Goal: Task Accomplishment & Management: Manage account settings

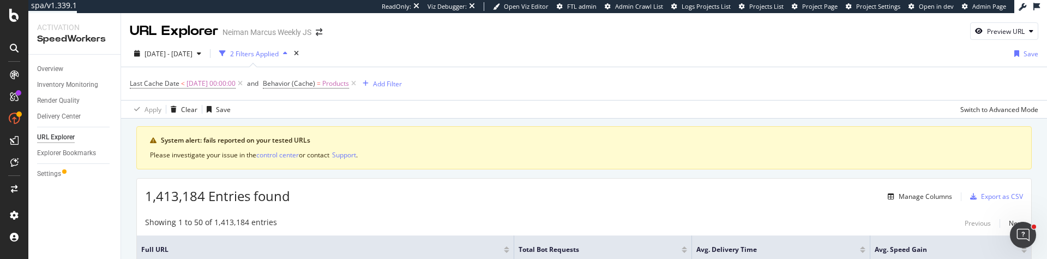
click at [0, 0] on div "spa/v1.339.1 ReadOnly: Viz Debugger: Open Viz Editor FTL admin Admin Crawl List…" at bounding box center [523, 129] width 1047 height 259
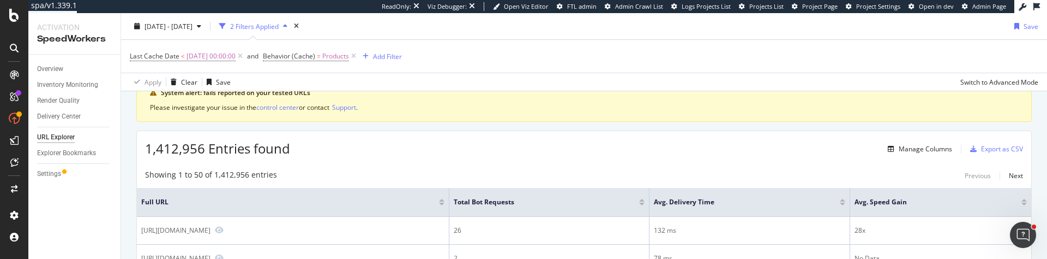
scroll to position [53, 0]
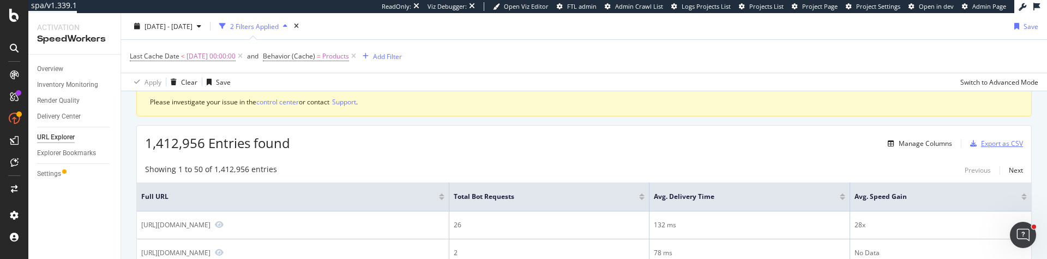
click at [1012, 145] on div "Export as CSV" at bounding box center [1002, 143] width 42 height 9
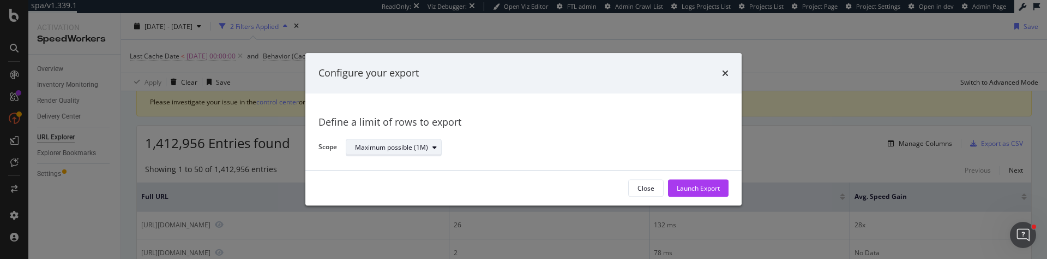
click at [396, 153] on div "Maximum possible (1M)" at bounding box center [398, 147] width 86 height 15
click at [394, 180] on div "Define a limit" at bounding box center [379, 183] width 40 height 9
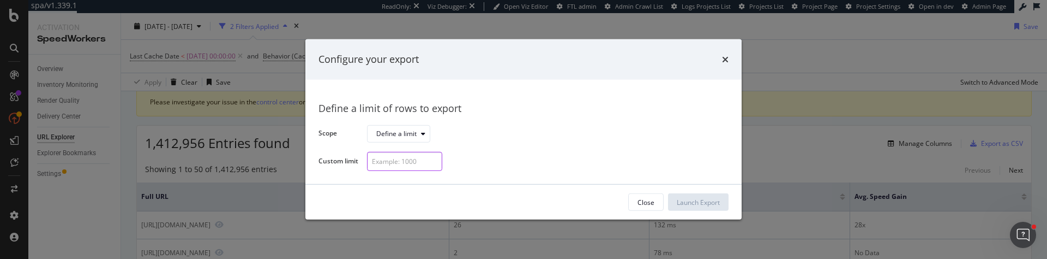
click at [407, 163] on input "modal" at bounding box center [404, 161] width 75 height 19
type input "2"
click at [710, 200] on div "Launch Export" at bounding box center [698, 201] width 43 height 9
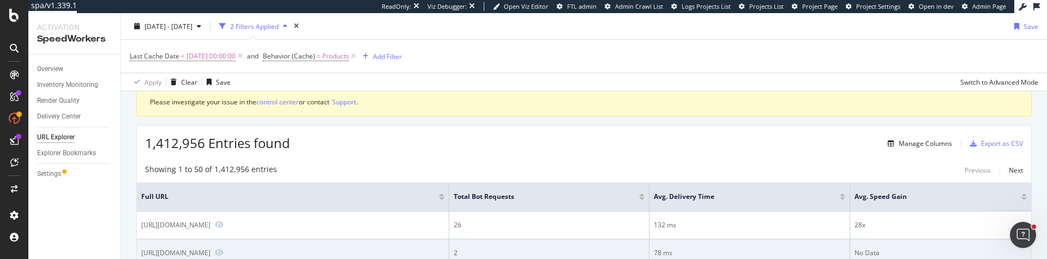
click at [0, 0] on div "spa/v1.339.1 ReadOnly: Viz Debugger: Open Viz Editor FTL admin Admin Crawl List…" at bounding box center [523, 129] width 1047 height 259
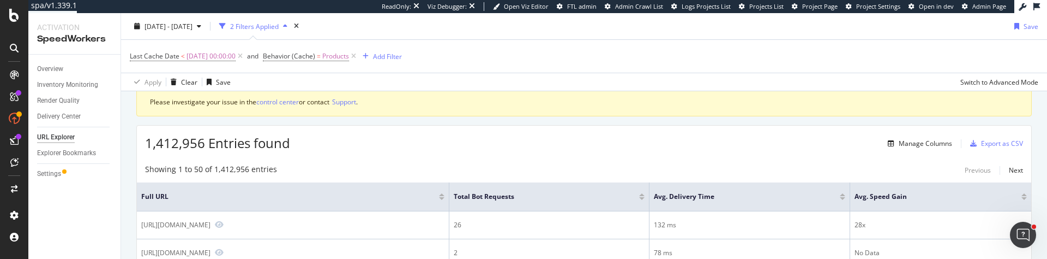
click at [686, 125] on div "1,412,956 Entries found Manage Columns Export as CSV" at bounding box center [584, 138] width 895 height 27
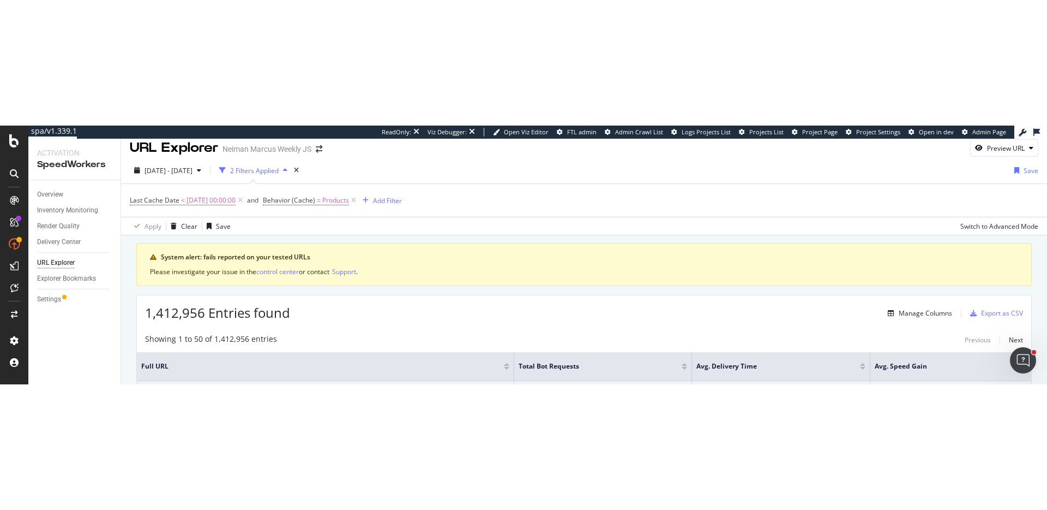
scroll to position [2, 0]
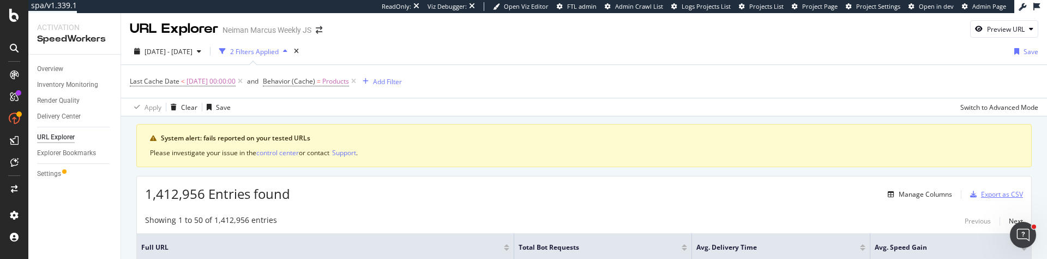
click at [1008, 193] on div "Export as CSV" at bounding box center [1002, 193] width 42 height 9
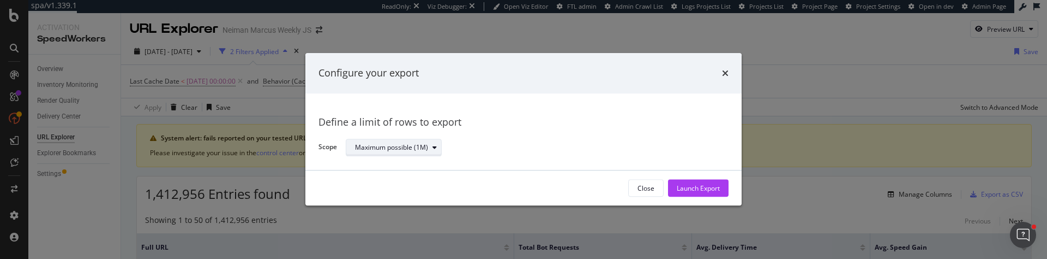
click at [403, 144] on div "Maximum possible (1M)" at bounding box center [391, 147] width 73 height 7
click at [395, 179] on div "Define a limit" at bounding box center [379, 183] width 40 height 9
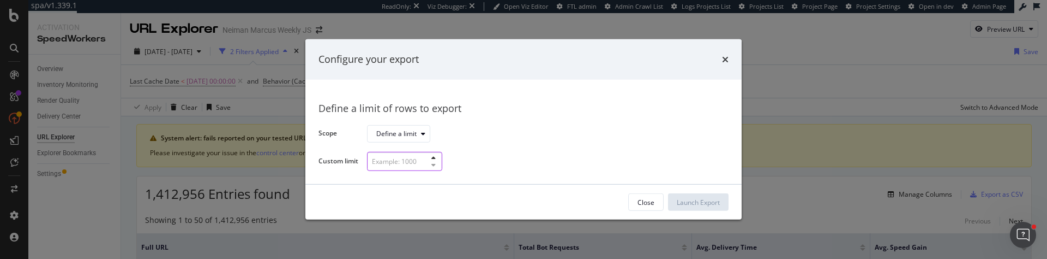
click at [412, 165] on input "modal" at bounding box center [404, 161] width 75 height 19
type input "4"
click at [686, 203] on div "Launch Export" at bounding box center [698, 201] width 43 height 9
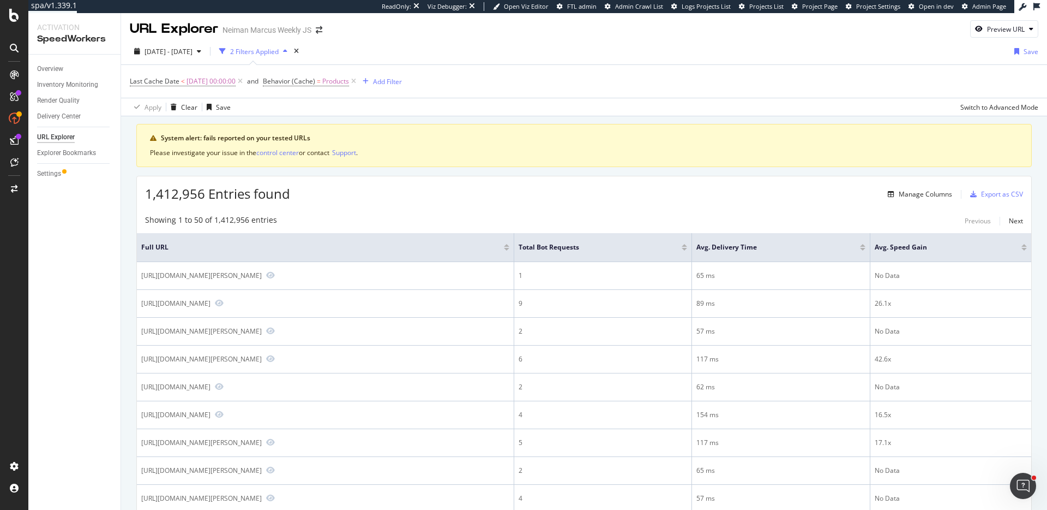
click at [643, 193] on div "1,412,956 Entries found Manage Columns Export as CSV" at bounding box center [584, 189] width 895 height 27
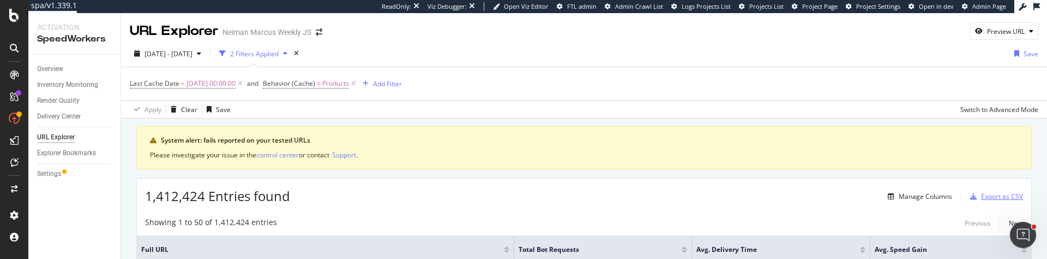
click at [1002, 195] on div "Export as CSV" at bounding box center [1002, 195] width 42 height 9
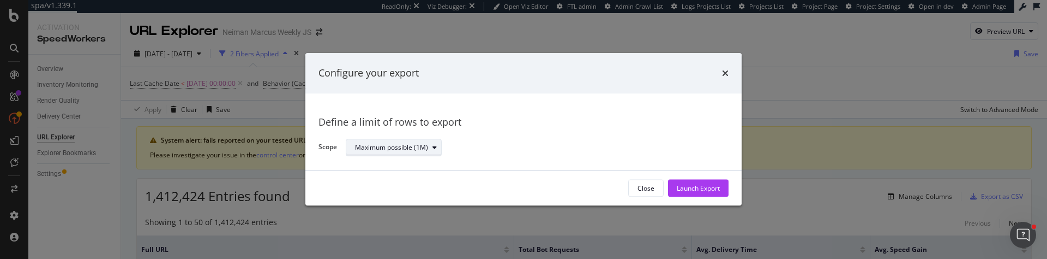
click at [423, 154] on div "Maximum possible (1M)" at bounding box center [398, 147] width 86 height 15
click at [427, 176] on div "Maximum possible (1M) Define a limit" at bounding box center [398, 175] width 95 height 32
click at [423, 181] on div "Define a limit" at bounding box center [398, 184] width 95 height 14
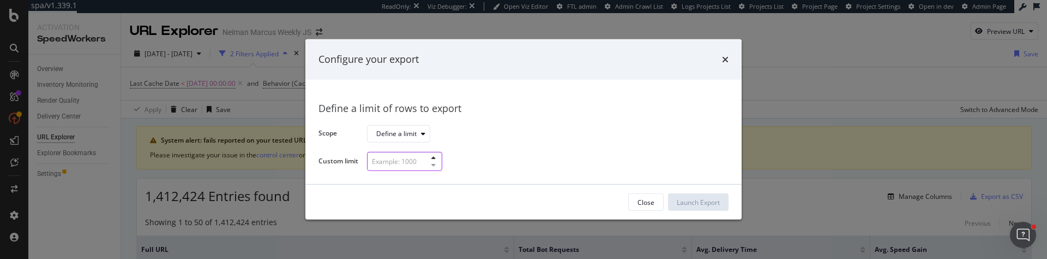
click at [416, 166] on input "modal" at bounding box center [404, 161] width 75 height 19
type input "10"
click at [717, 200] on div "Launch Export" at bounding box center [698, 201] width 43 height 9
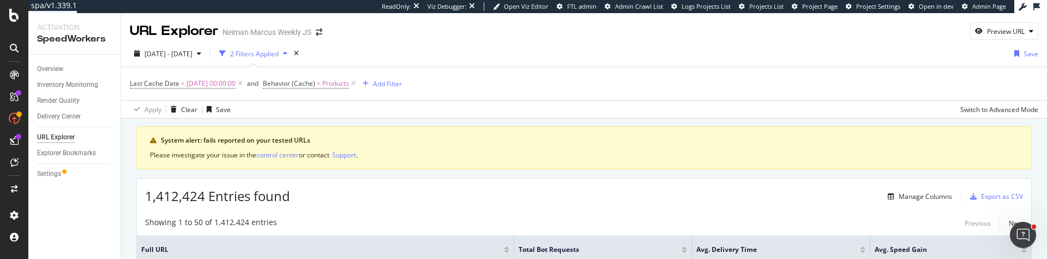
click at [659, 181] on div "1,412,424 Entries found Manage Columns Export as CSV" at bounding box center [584, 191] width 895 height 27
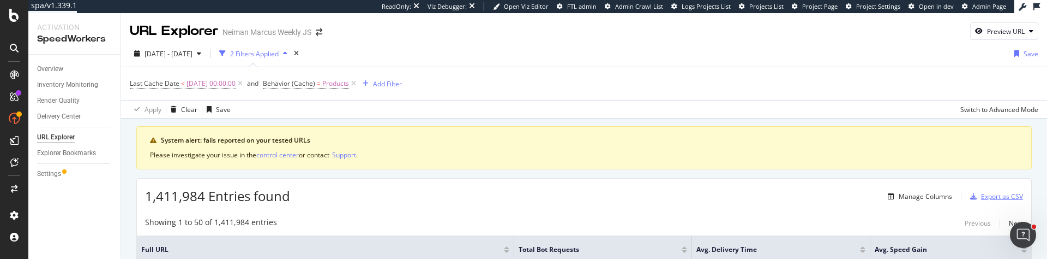
click at [997, 196] on div "Export as CSV" at bounding box center [1002, 195] width 42 height 9
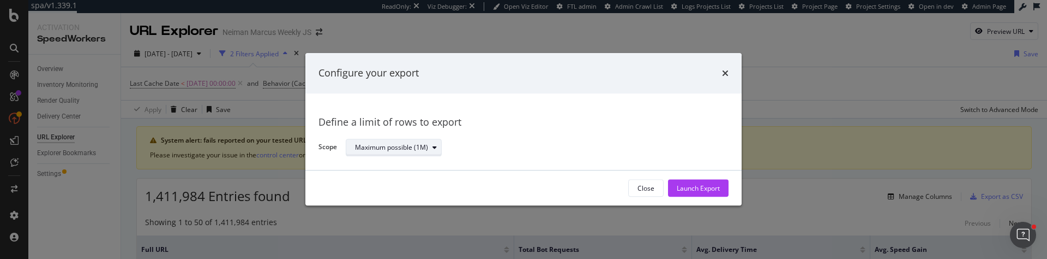
click at [412, 147] on div "Maximum possible (1M)" at bounding box center [391, 147] width 73 height 7
click at [389, 180] on div "Define a limit" at bounding box center [379, 183] width 40 height 9
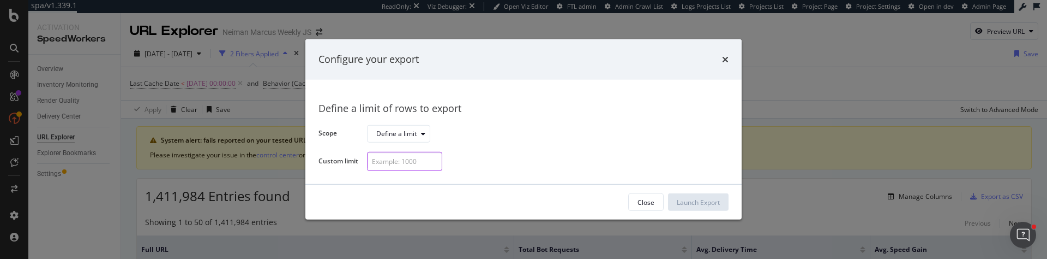
click at [401, 160] on input "modal" at bounding box center [404, 161] width 75 height 19
type input "20"
click at [714, 201] on div "Launch Export" at bounding box center [698, 201] width 43 height 9
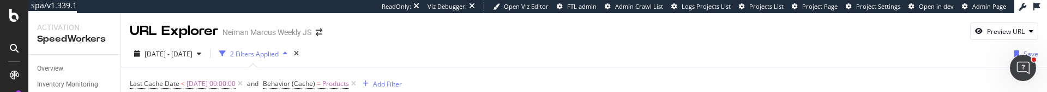
click at [833, 31] on div "URL Explorer Neiman Marcus Weekly JS Preview URL" at bounding box center [584, 26] width 926 height 27
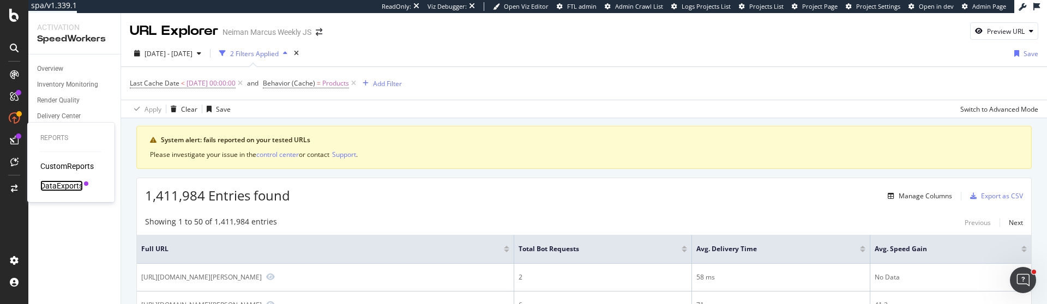
click at [81, 189] on div "DataExports" at bounding box center [61, 186] width 43 height 11
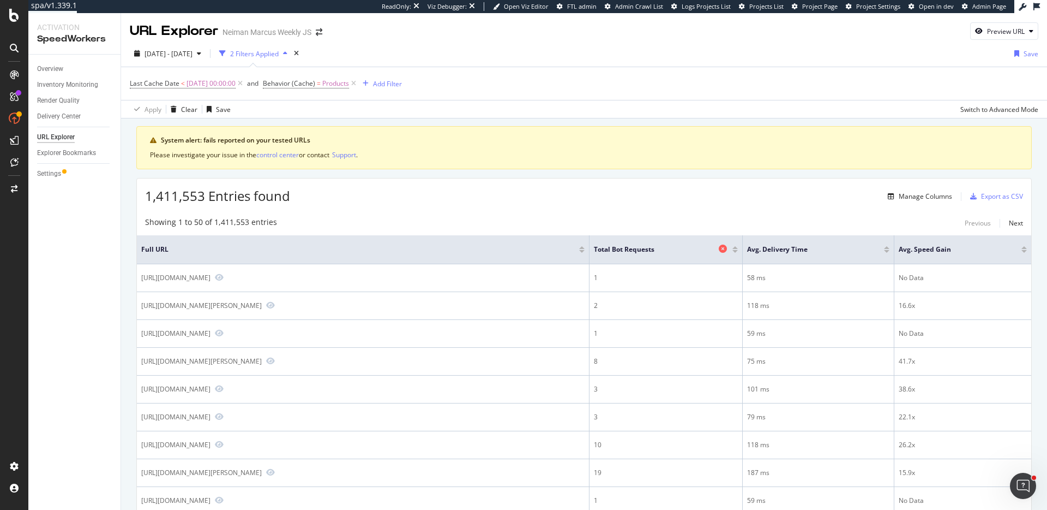
click at [686, 250] on span "Total Bot Requests" at bounding box center [655, 249] width 122 height 10
click at [721, 249] on icon at bounding box center [723, 248] width 8 height 8
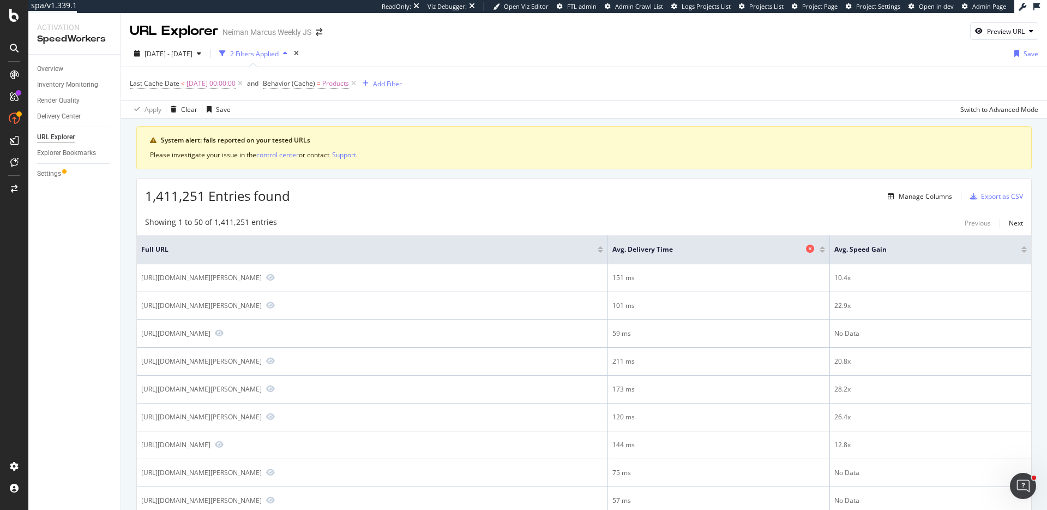
click at [814, 248] on icon at bounding box center [810, 248] width 8 height 8
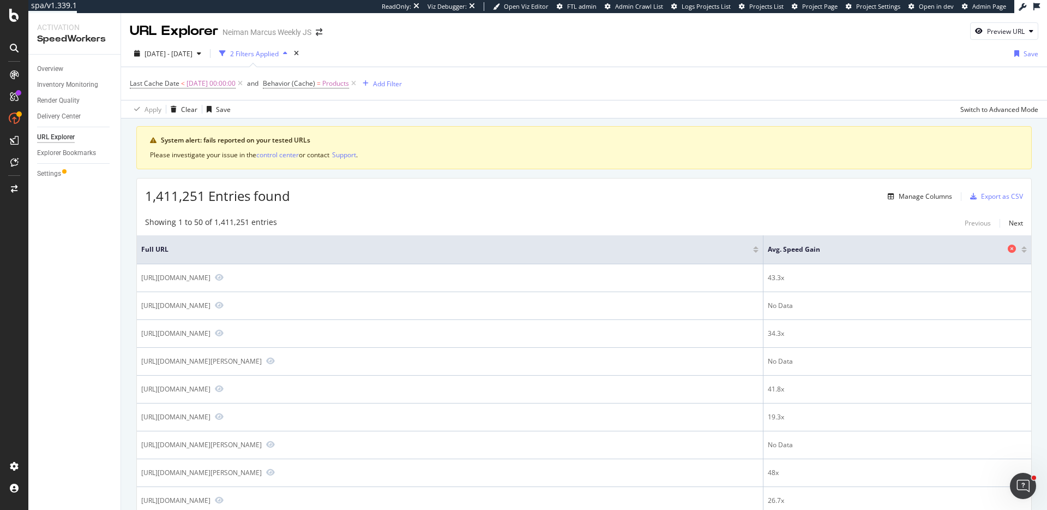
click at [1011, 251] on icon at bounding box center [1012, 248] width 8 height 8
click at [1023, 250] on div at bounding box center [1024, 250] width 5 height 3
click at [1024, 247] on div at bounding box center [1024, 246] width 5 height 3
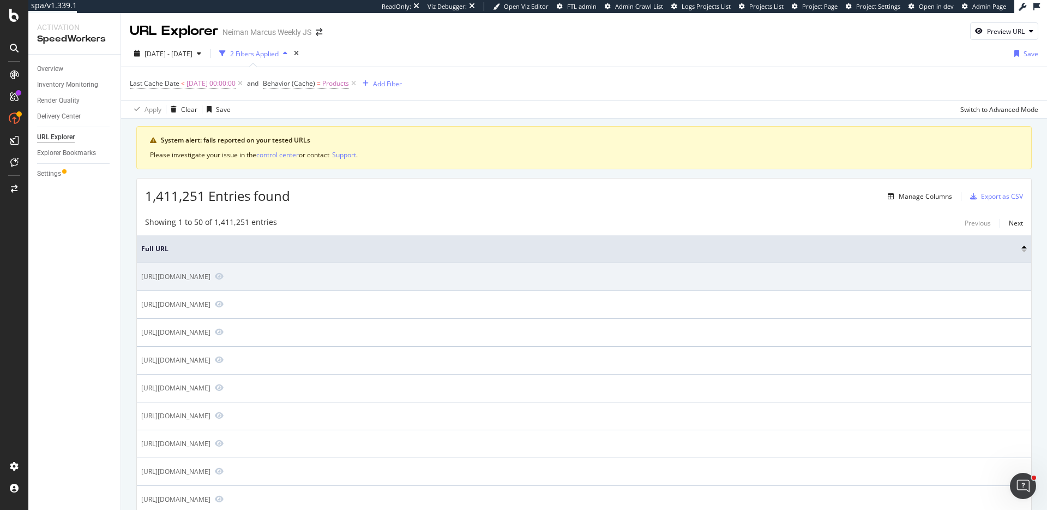
click at [211, 276] on div "https://www.neimanmarcus.com/p/--prod163250137?CS_003=5630585" at bounding box center [175, 276] width 69 height 9
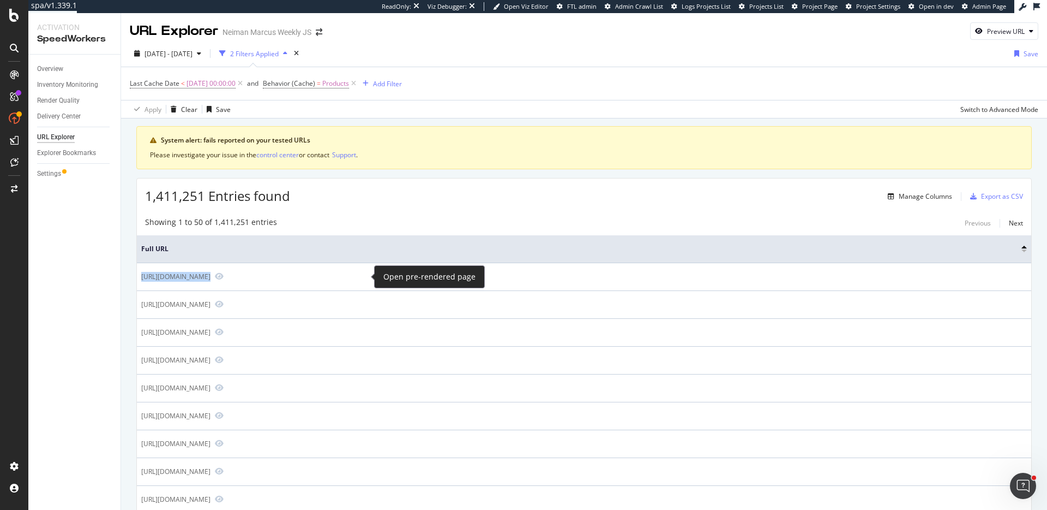
copy tbody "https://www.neimanmarcus.com/p/--prod163250137?CS_003=5630585"
click at [1024, 251] on div "Full URL" at bounding box center [584, 249] width 886 height 10
click at [1024, 251] on div at bounding box center [1024, 250] width 5 height 3
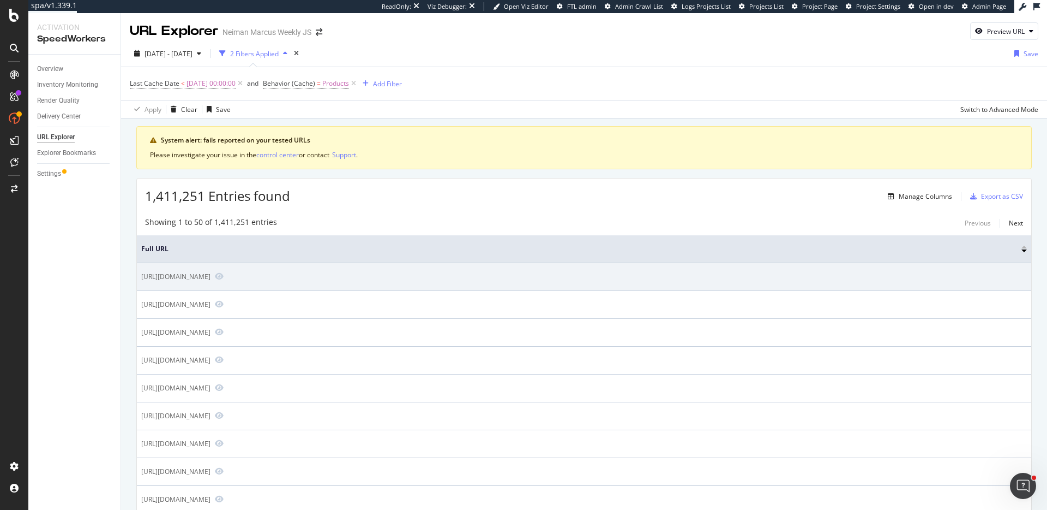
click at [211, 278] on div "https://www.neimanmarcus.com/p/zydo-unique-18k-white-gold-floral-diamond-neckla…" at bounding box center [175, 276] width 69 height 9
copy tbody "https://www.neimanmarcus.com/p/zydo-unique-18k-white-gold-floral-diamond-neckla…"
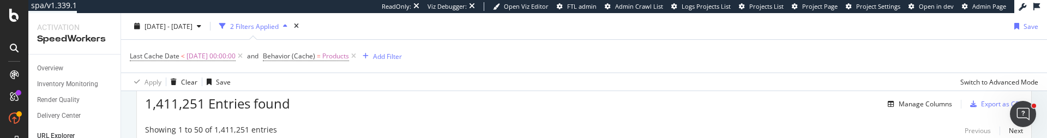
scroll to position [91, 0]
click at [991, 105] on div "Export as CSV" at bounding box center [1002, 104] width 42 height 9
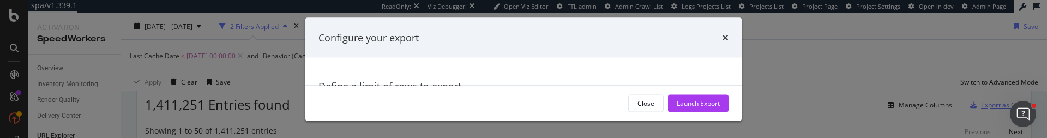
scroll to position [40, 0]
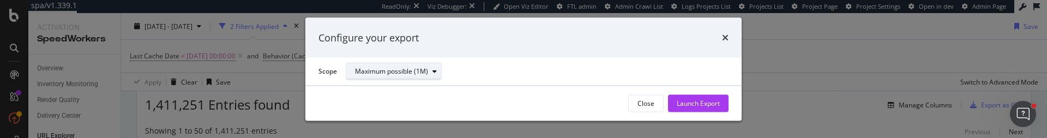
click at [402, 76] on div "Maximum possible (1M)" at bounding box center [398, 71] width 86 height 15
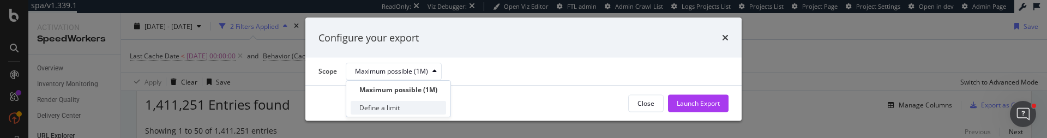
click at [397, 101] on div "Define a limit" at bounding box center [398, 108] width 95 height 14
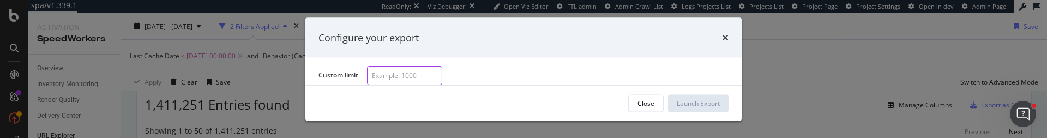
click at [410, 77] on input "modal" at bounding box center [404, 75] width 75 height 19
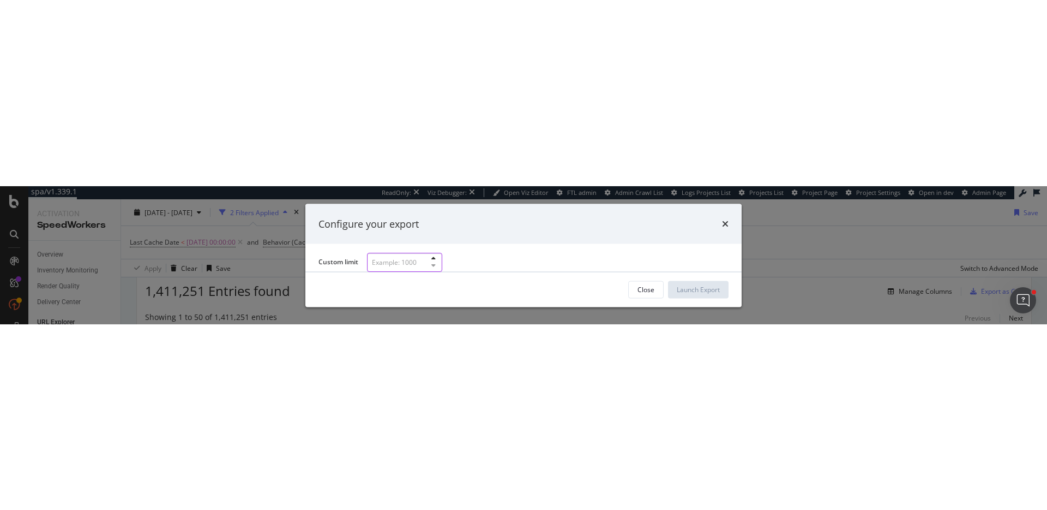
scroll to position [64, 0]
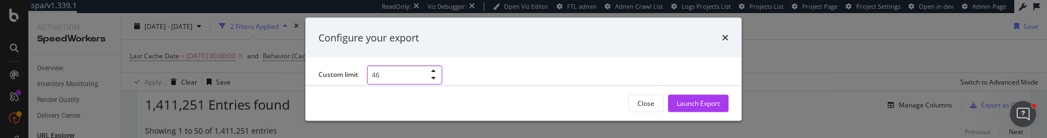
type input "46"
click at [692, 106] on div "Launch Export" at bounding box center [698, 102] width 43 height 9
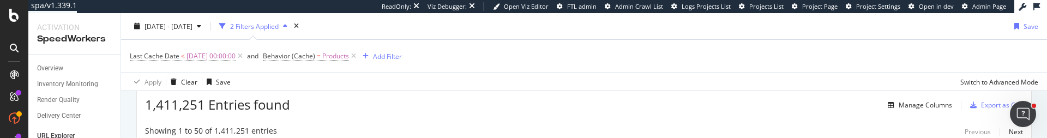
drag, startPoint x: 263, startPoint y: 123, endPoint x: 257, endPoint y: 123, distance: 6.5
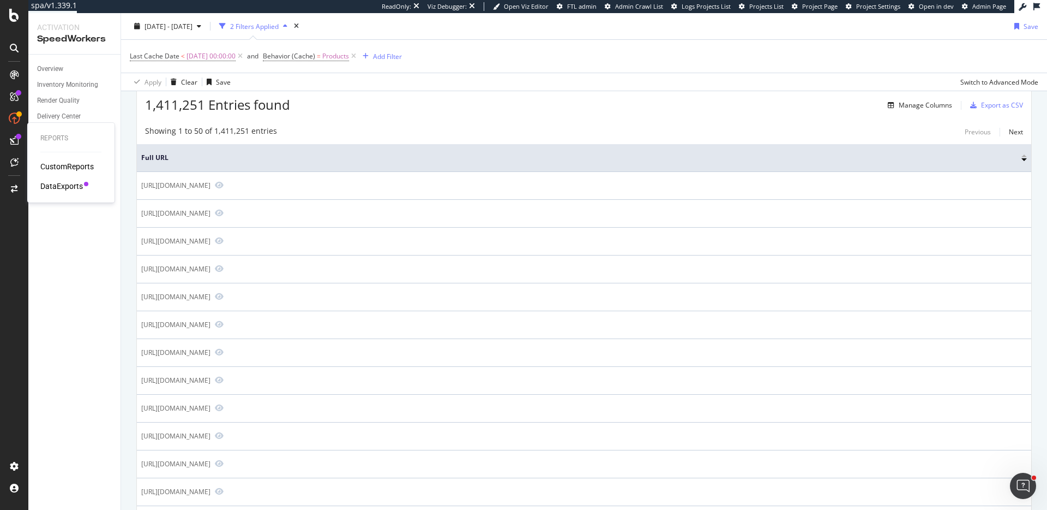
click at [82, 187] on div "DataExports" at bounding box center [70, 186] width 61 height 11
click at [71, 187] on div "DataExports" at bounding box center [61, 186] width 43 height 11
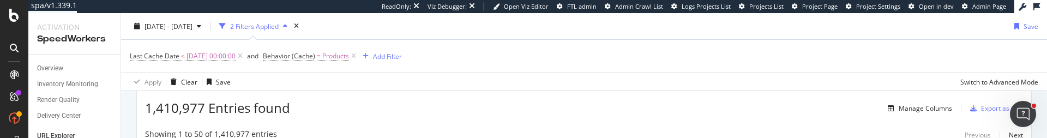
scroll to position [87, 0]
click at [985, 108] on div "Export as CSV" at bounding box center [1002, 109] width 42 height 9
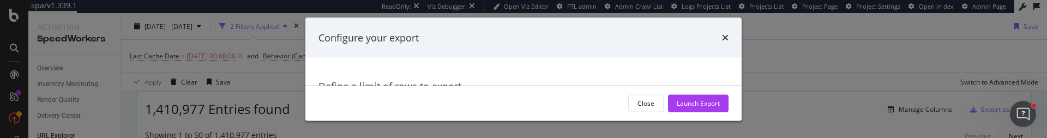
scroll to position [40, 0]
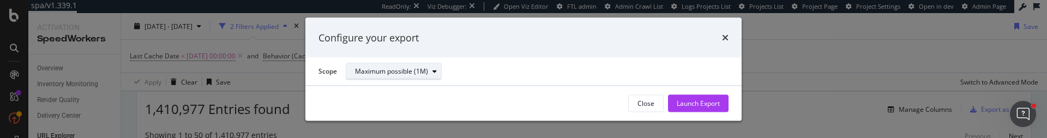
click at [410, 74] on div "Maximum possible (1M)" at bounding box center [391, 71] width 73 height 7
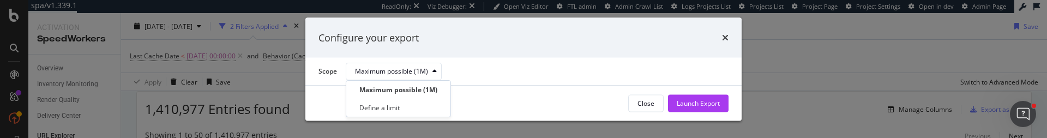
click at [418, 101] on div "Define a limit" at bounding box center [398, 108] width 95 height 14
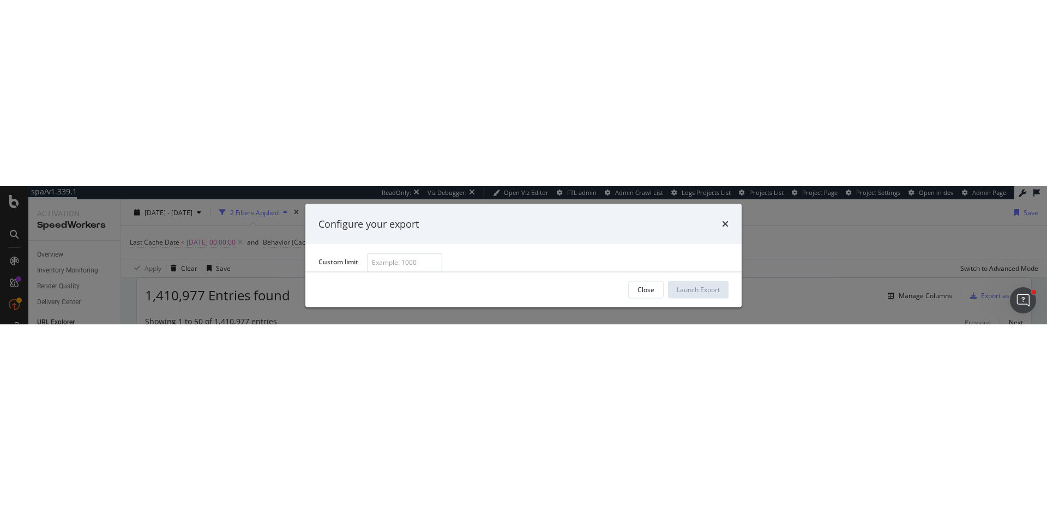
scroll to position [77, 0]
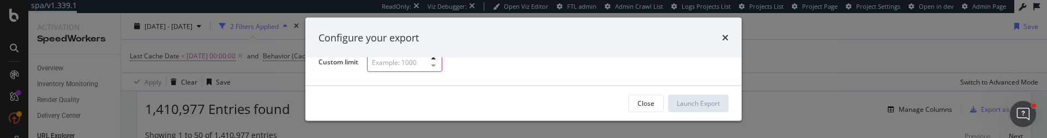
click at [421, 65] on input "modal" at bounding box center [404, 62] width 75 height 19
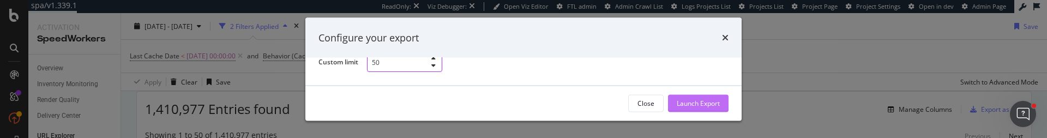
type input "50"
click at [698, 97] on div "Launch Export" at bounding box center [698, 103] width 43 height 16
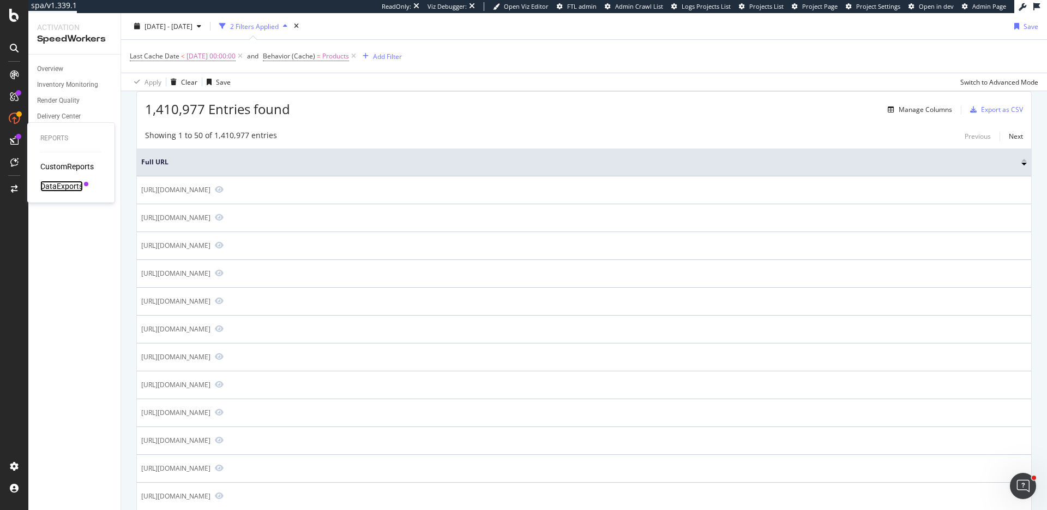
click at [68, 184] on div "DataExports" at bounding box center [61, 186] width 43 height 11
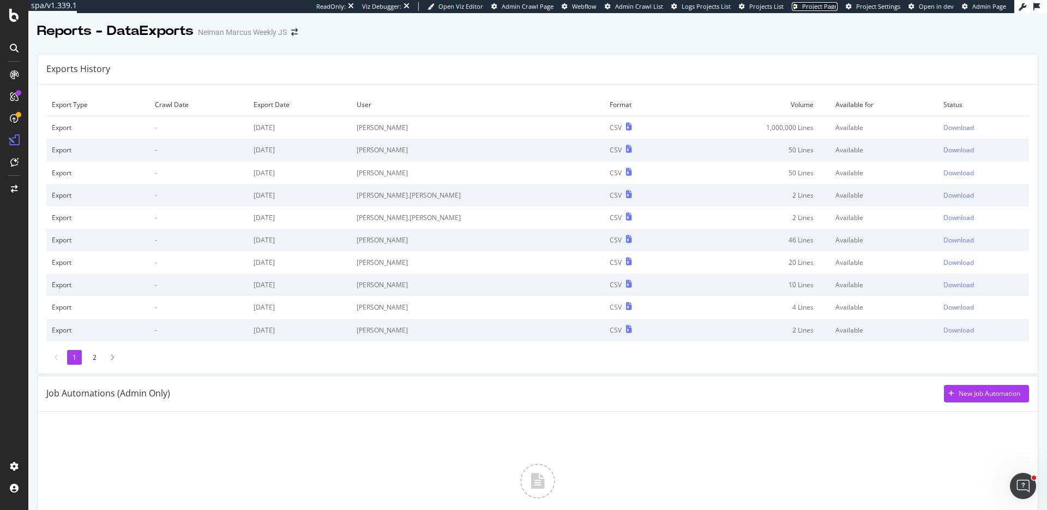
click at [814, 8] on span "Project Page" at bounding box center [819, 6] width 35 height 8
click at [944, 128] on div "Download" at bounding box center [959, 127] width 31 height 9
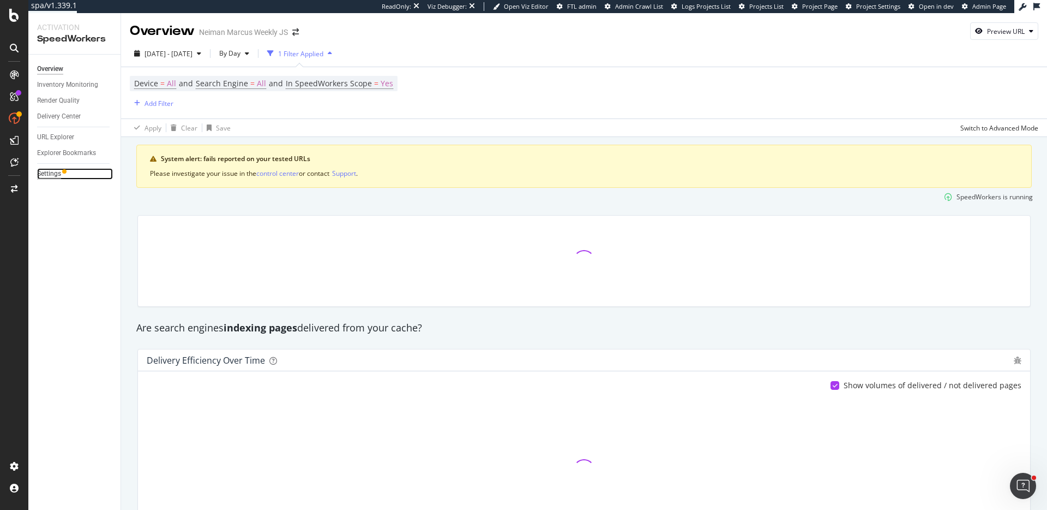
click at [54, 176] on div "Settings" at bounding box center [49, 173] width 24 height 11
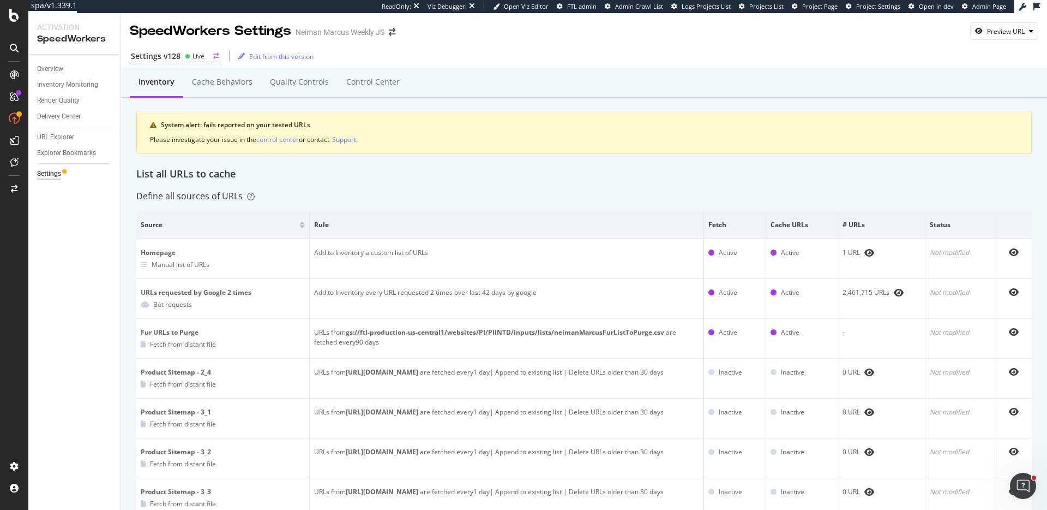
click at [202, 53] on div "Live" at bounding box center [199, 55] width 12 height 9
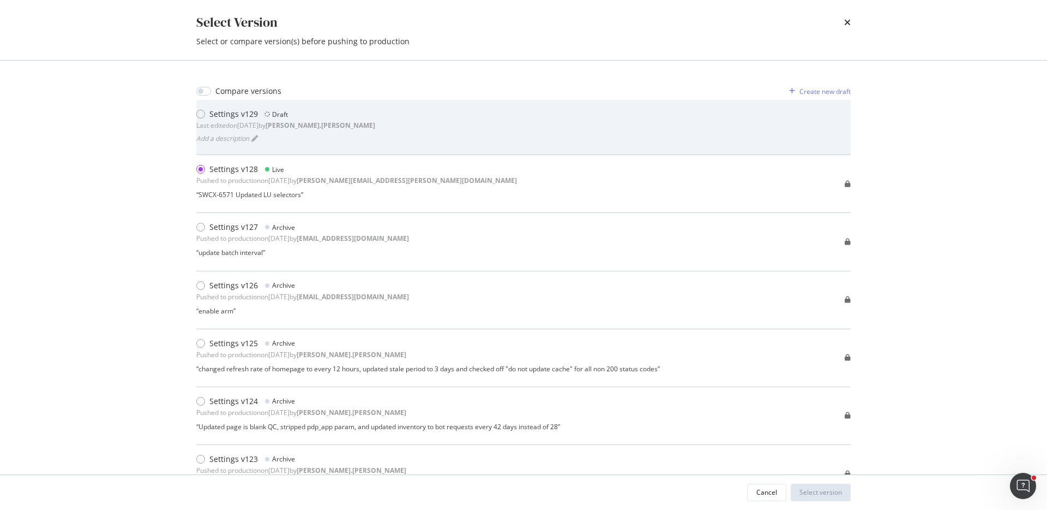
click at [257, 110] on div "Settings v129 Draft" at bounding box center [285, 114] width 179 height 11
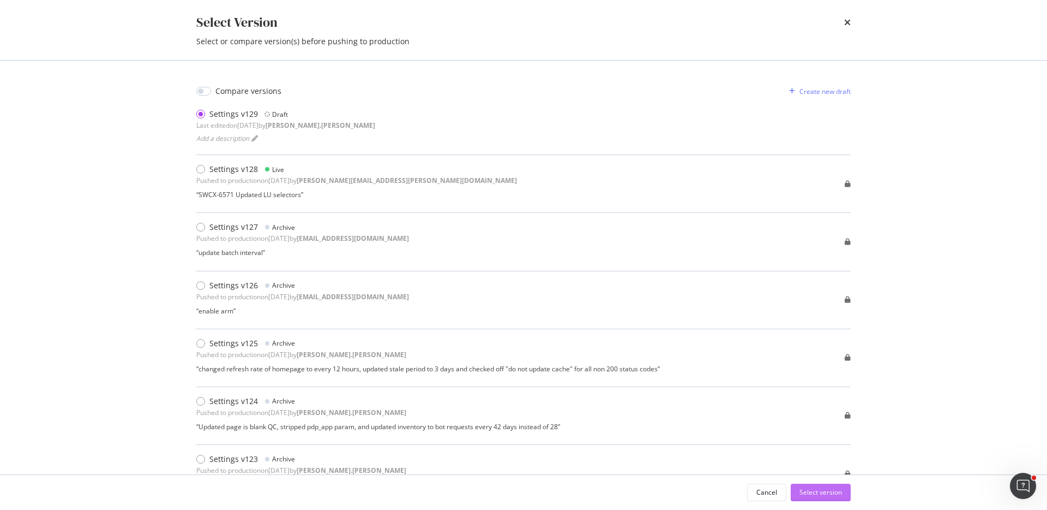
click at [838, 494] on div "Select version" at bounding box center [821, 491] width 43 height 9
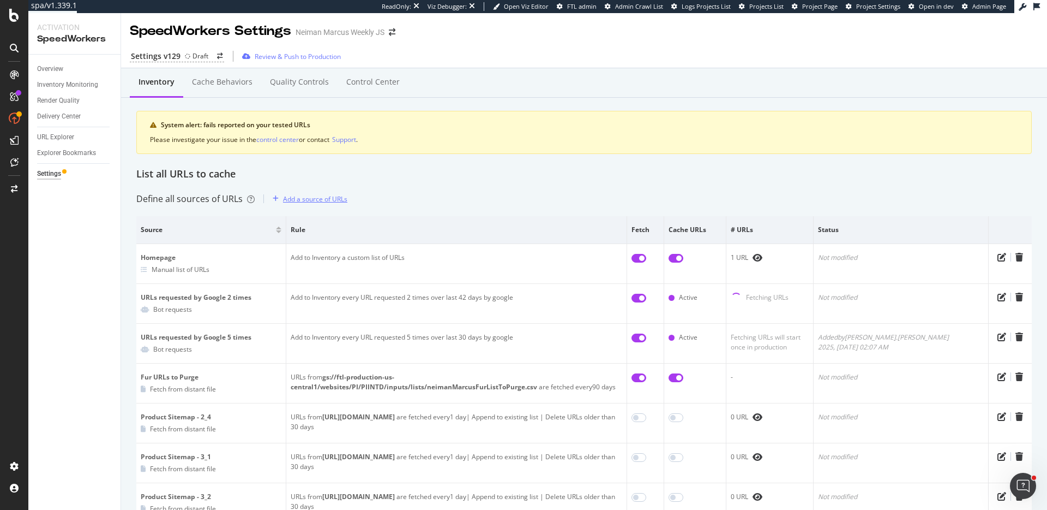
click at [311, 195] on div "Add a source of URLs" at bounding box center [315, 198] width 64 height 9
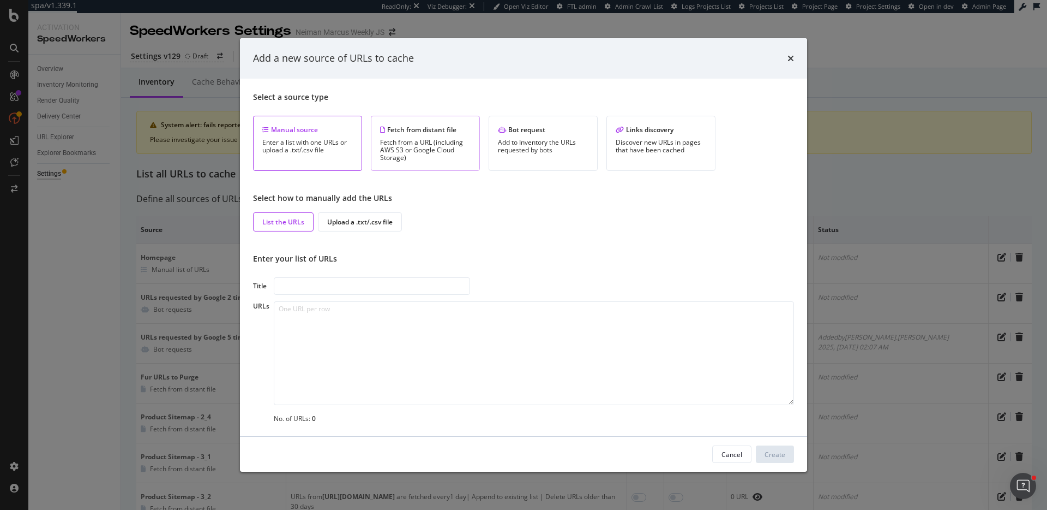
click at [395, 139] on div "Fetch from a URL (including AWS S3 or Google Cloud Storage)" at bounding box center [425, 150] width 91 height 23
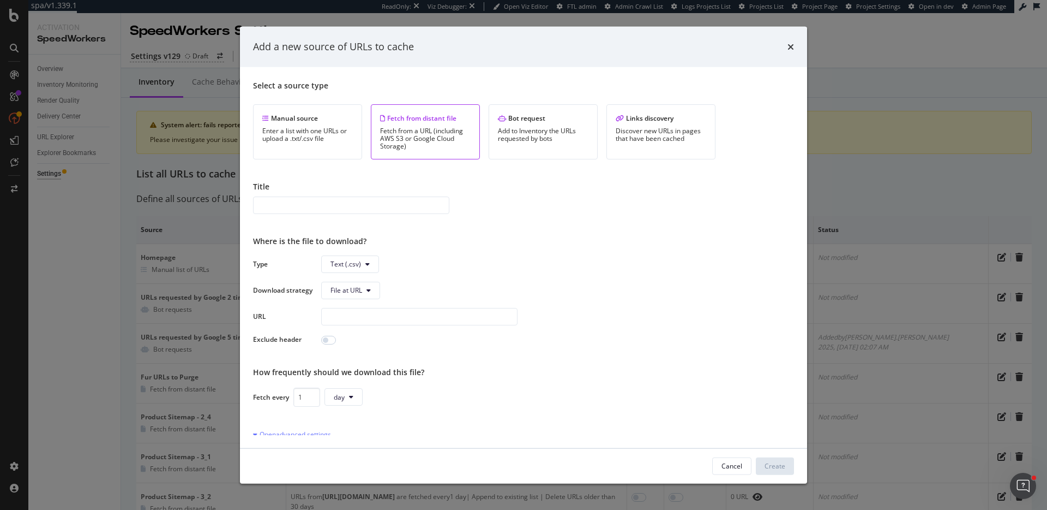
click at [410, 326] on div "Type Text (.csv) Download strategy File at URL URL Exclude header" at bounding box center [523, 299] width 541 height 89
click at [411, 318] on input "modal" at bounding box center [419, 315] width 196 height 17
paste input "gs://ftl-production-us-central1/websites/PI/PIINTD/inputs/lists/neimanMarcusPro…"
type input "gs://ftl-production-us-central1/websites/PI/PIINTD/inputs/lists/neimanMarcusPro…"
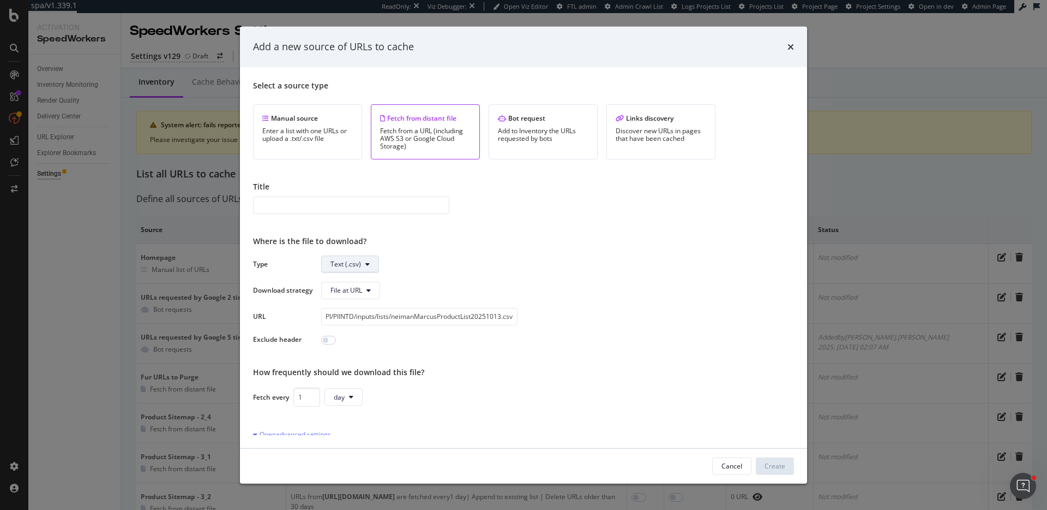
click at [346, 266] on span "Text (.csv)" at bounding box center [346, 263] width 31 height 9
click at [478, 255] on span "Text (.csv)" at bounding box center [557, 263] width 473 height 17
click at [505, 239] on div "Where is the file to download?" at bounding box center [523, 240] width 541 height 11
click at [366, 205] on input "modal" at bounding box center [351, 204] width 196 height 17
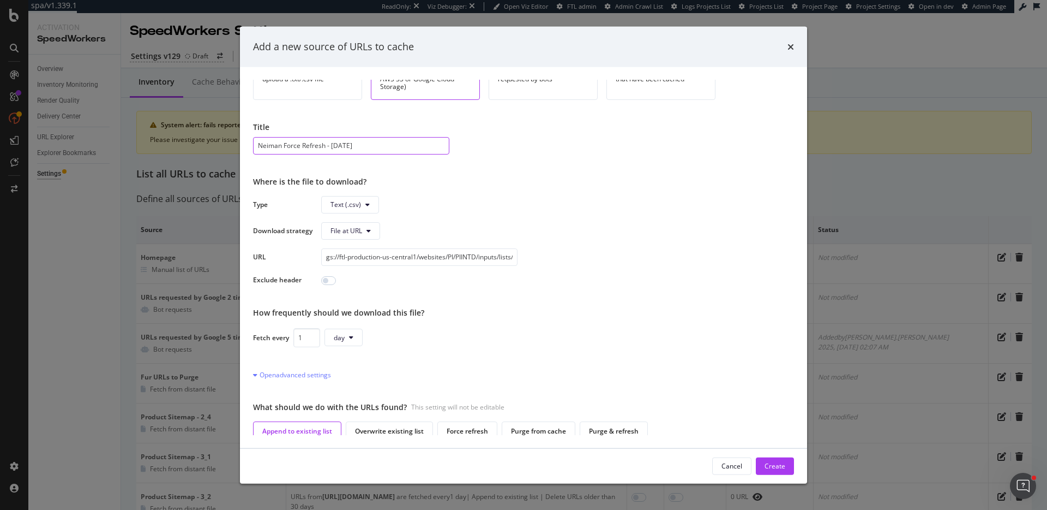
scroll to position [60, 0]
type input "Neiman Force Refresh - [DATE]"
click at [328, 280] on input "modal" at bounding box center [328, 279] width 15 height 9
checkbox input "true"
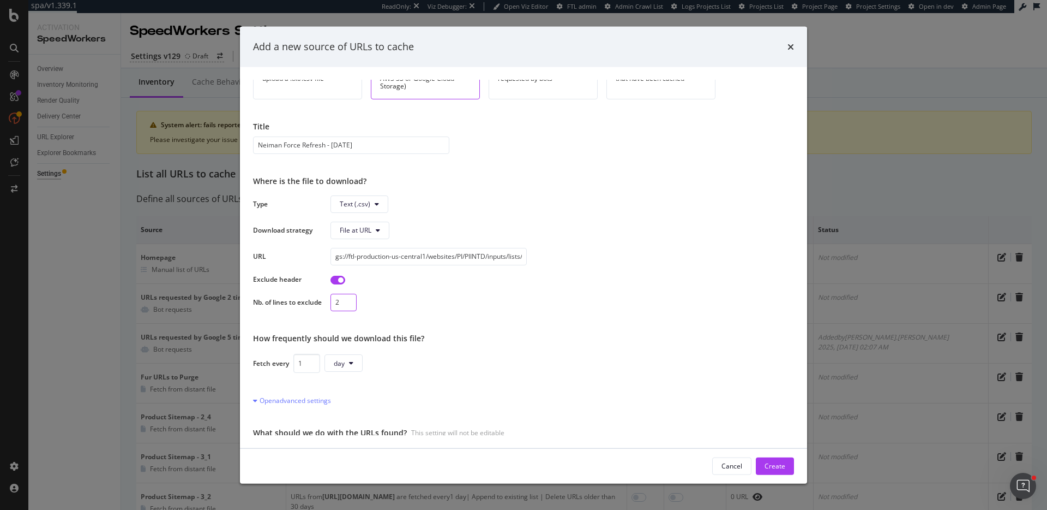
type input "2"
click at [346, 298] on input "2" at bounding box center [344, 301] width 26 height 17
drag, startPoint x: 302, startPoint y: 362, endPoint x: 211, endPoint y: 348, distance: 92.7
click at [211, 348] on div "Add a new source of URLs to cache Select a source type Manual source Enter a li…" at bounding box center [523, 255] width 1047 height 510
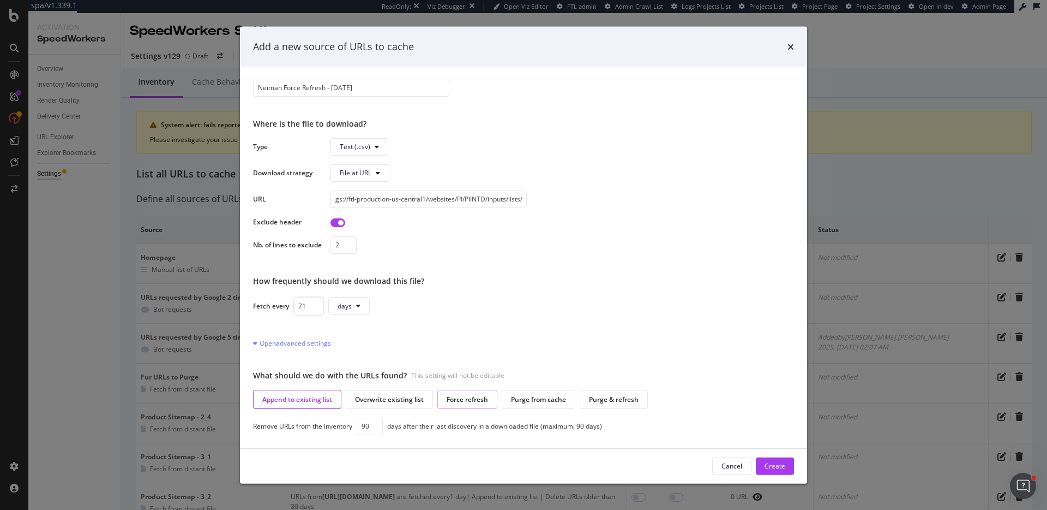
click at [474, 401] on div "Force refresh" at bounding box center [467, 398] width 41 height 9
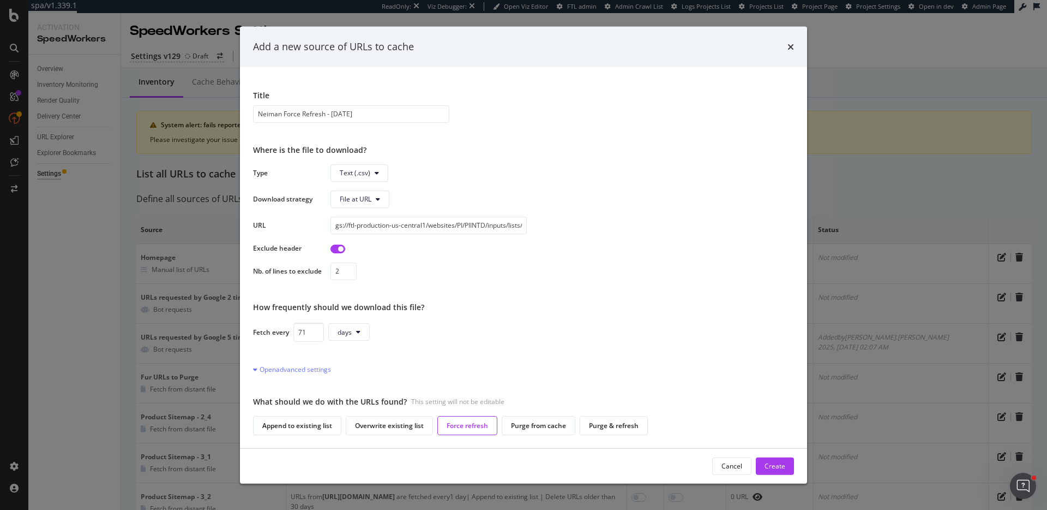
scroll to position [0, 0]
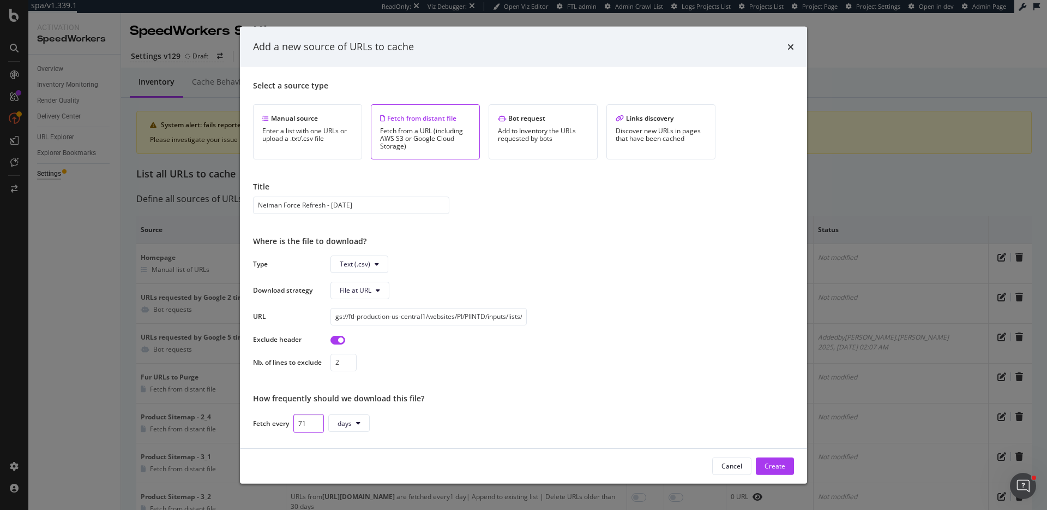
drag, startPoint x: 305, startPoint y: 424, endPoint x: 245, endPoint y: 410, distance: 61.1
click at [245, 410] on div "Select a source type Manual source Enter a list with one URLs or upload a .txt/…" at bounding box center [523, 257] width 567 height 381
type input "90"
click at [677, 349] on div "Type Text (.csv) Download strategy File at URL URL gs://ftl-production-us-centr…" at bounding box center [523, 313] width 541 height 116
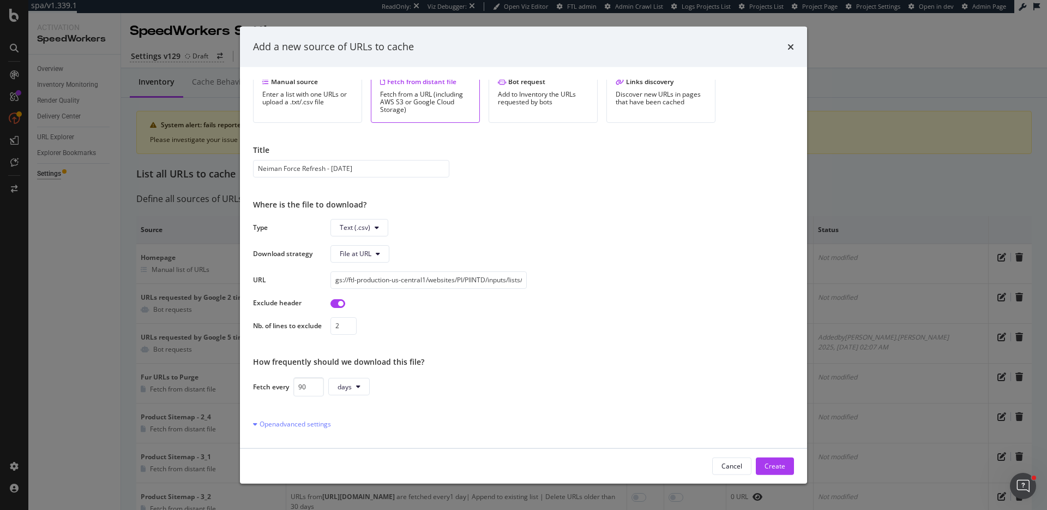
scroll to position [91, 0]
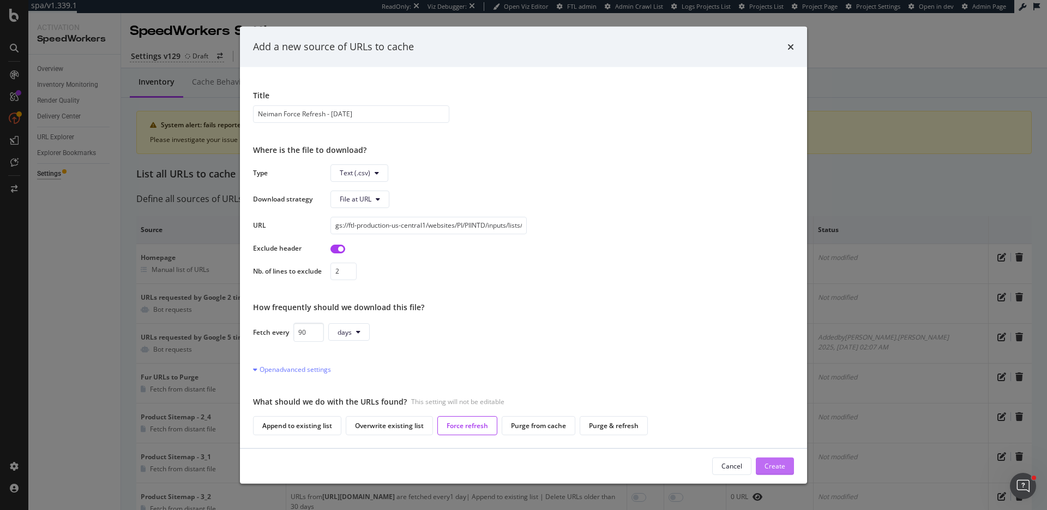
click at [782, 464] on div "Create" at bounding box center [775, 465] width 21 height 9
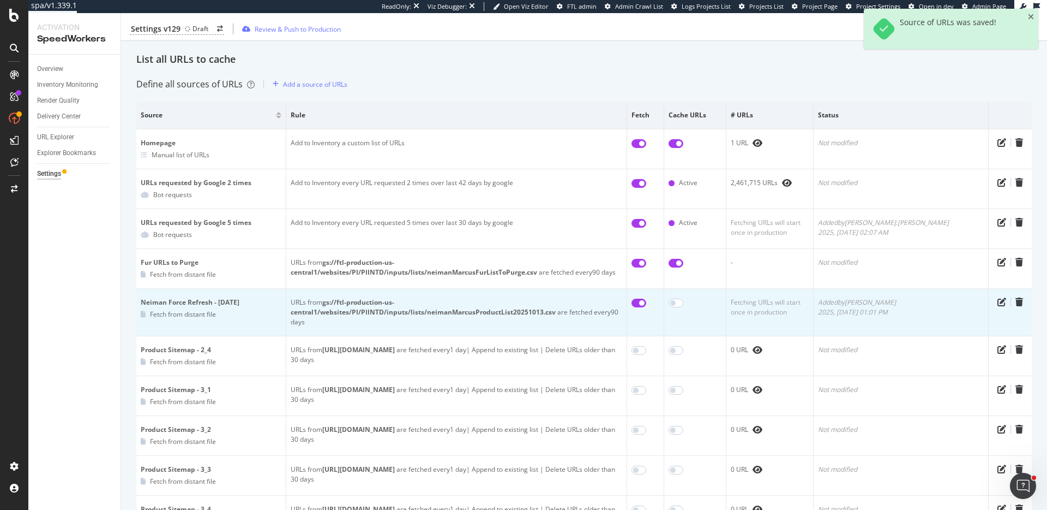
scroll to position [116, 0]
click at [646, 302] on input "checkbox" at bounding box center [639, 301] width 15 height 9
checkbox input "false"
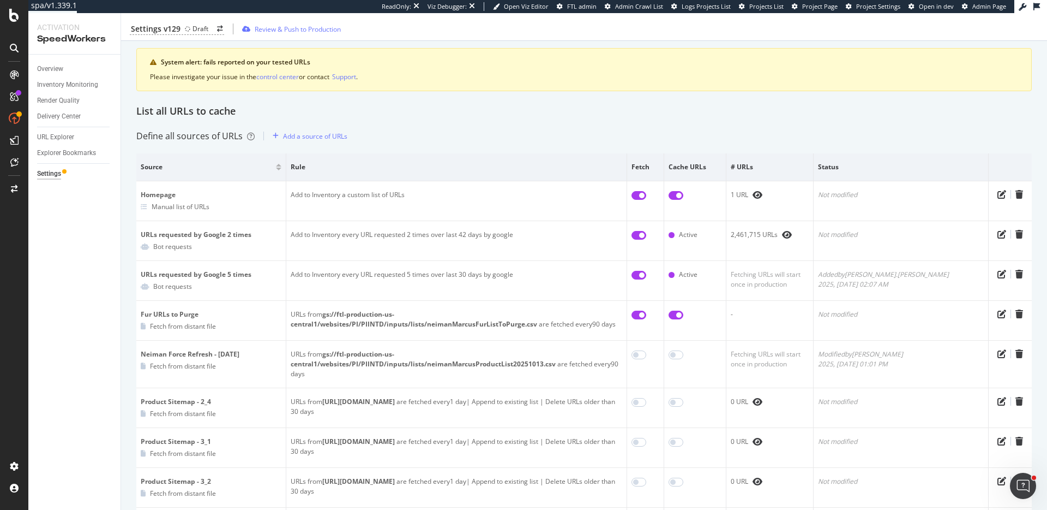
scroll to position [45, 0]
